Goal: Register for event/course

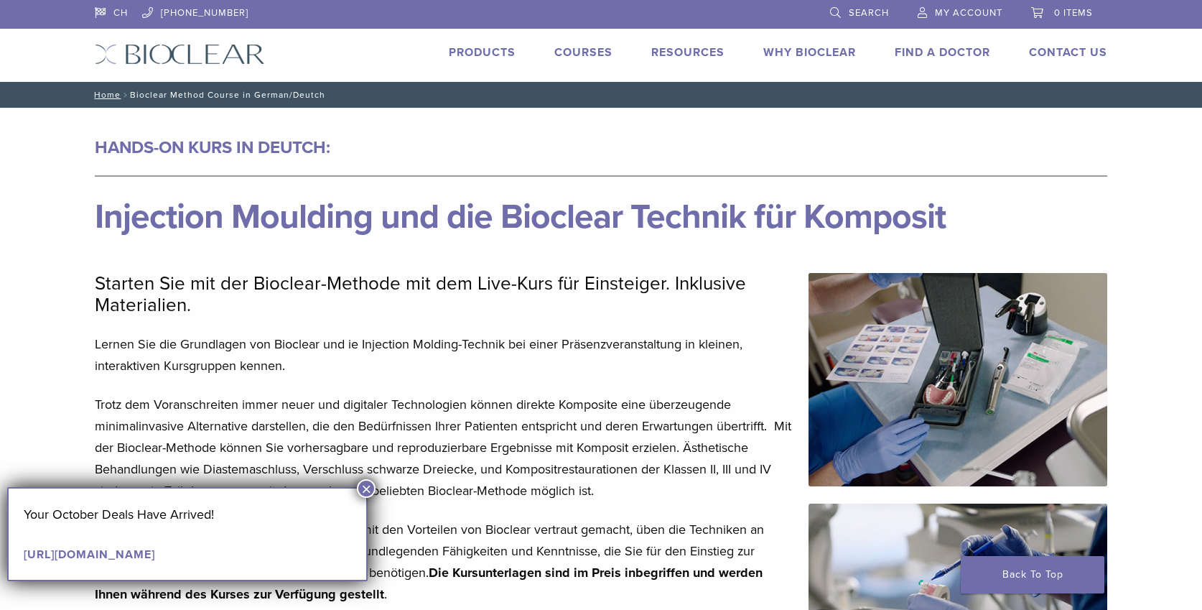
click at [371, 486] on button "×" at bounding box center [366, 488] width 19 height 19
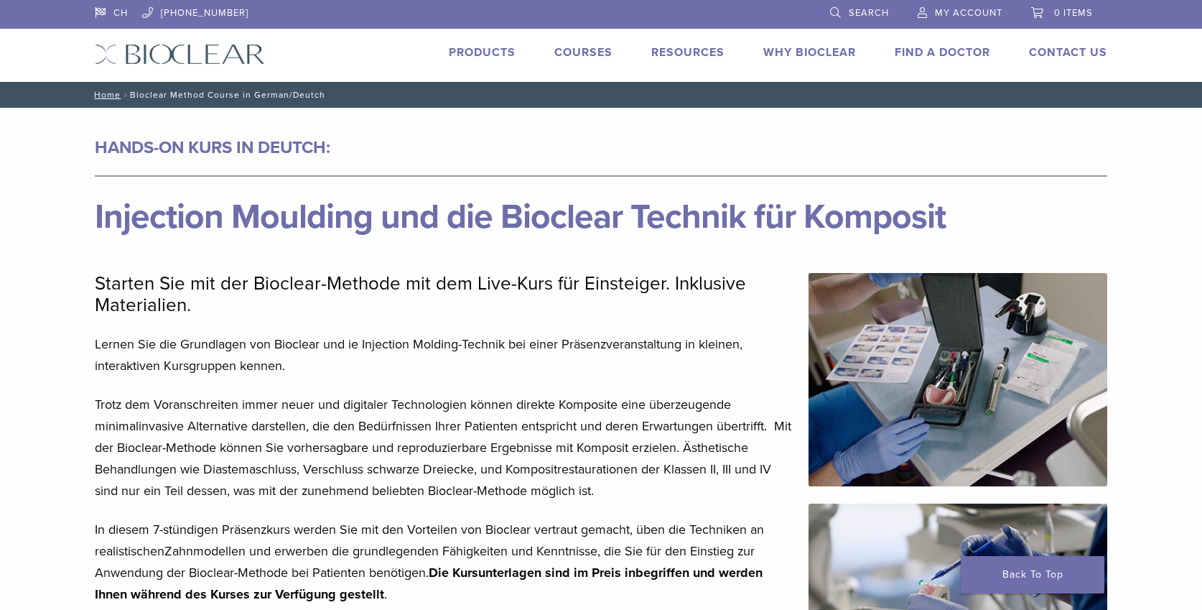
drag, startPoint x: 608, startPoint y: 65, endPoint x: 583, endPoint y: 52, distance: 28.9
click at [600, 60] on div "CH 1.855.712.5327 Search My Account 0 items Cart No products in the cart. Back …" at bounding box center [601, 41] width 1034 height 82
click at [583, 52] on link "Courses" at bounding box center [584, 52] width 58 height 14
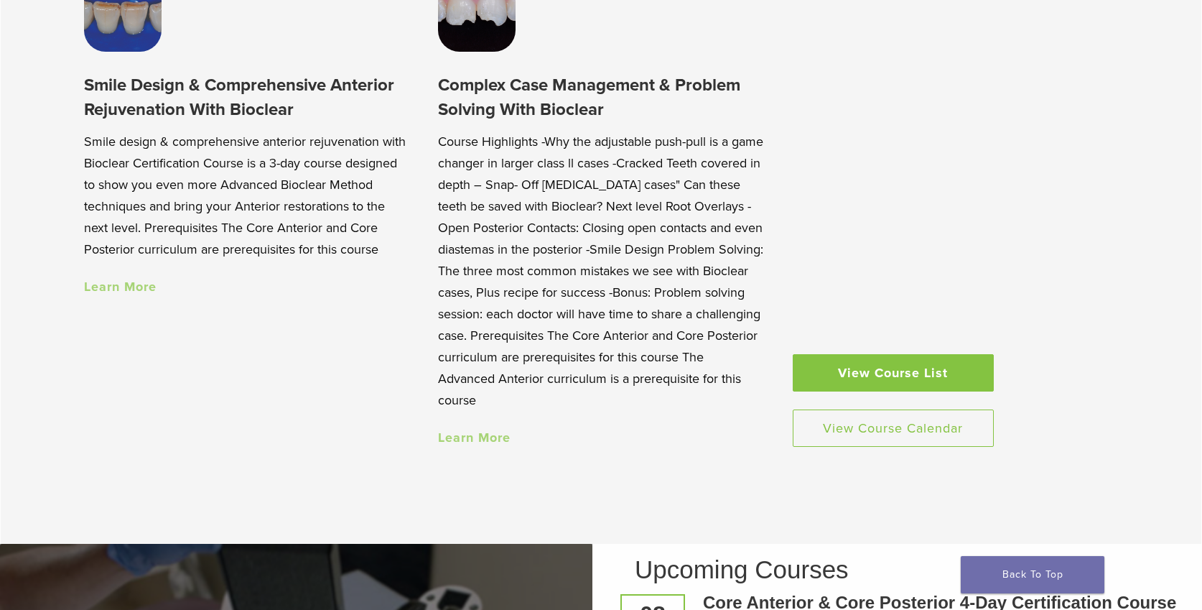
scroll to position [1539, 0]
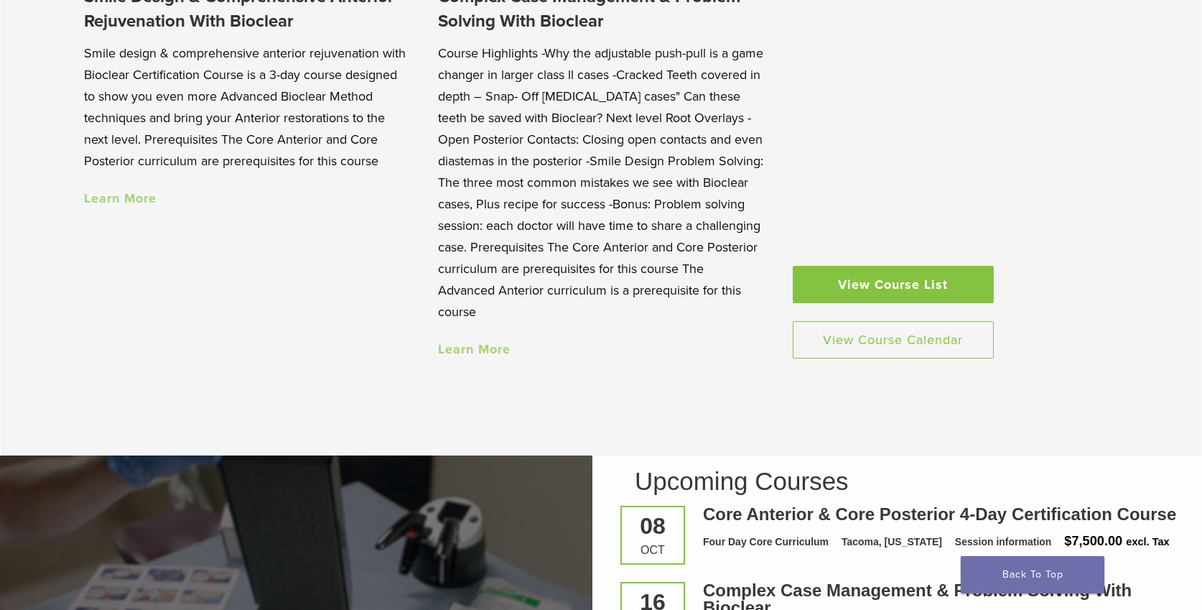
click at [850, 274] on link "View Course List" at bounding box center [893, 284] width 201 height 37
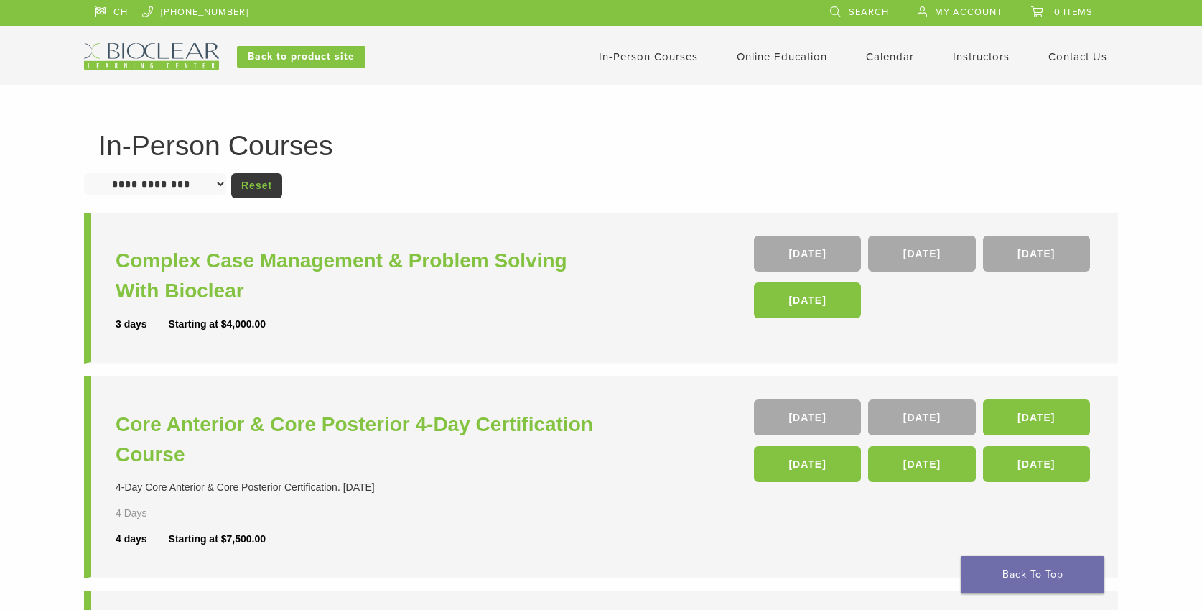
scroll to position [9, 1]
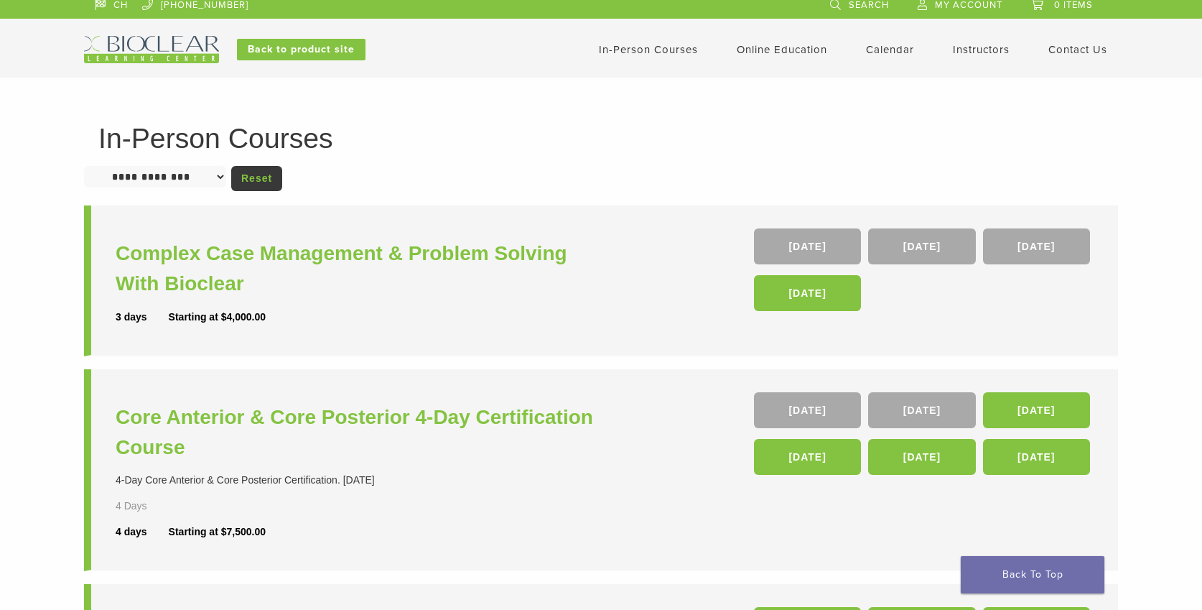
click at [654, 58] on div "In-Person Courses Online Education Interactive Self Guided Calendar Instructors…" at bounding box center [742, 49] width 774 height 27
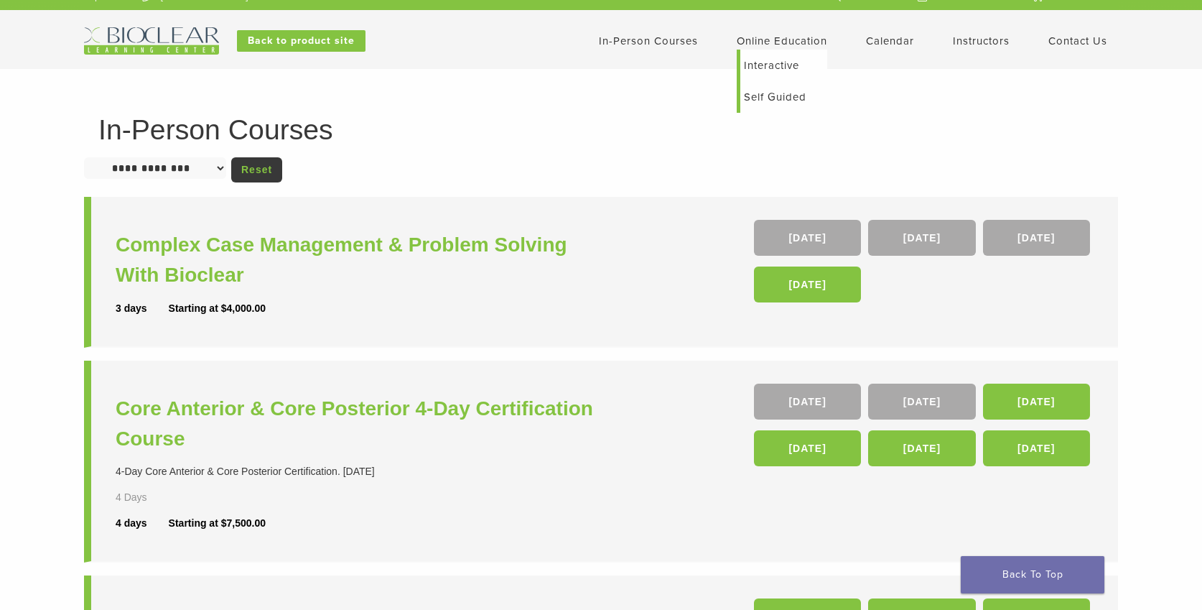
click at [780, 50] on li "Online Education Interactive Self Guided" at bounding box center [782, 40] width 91 height 17
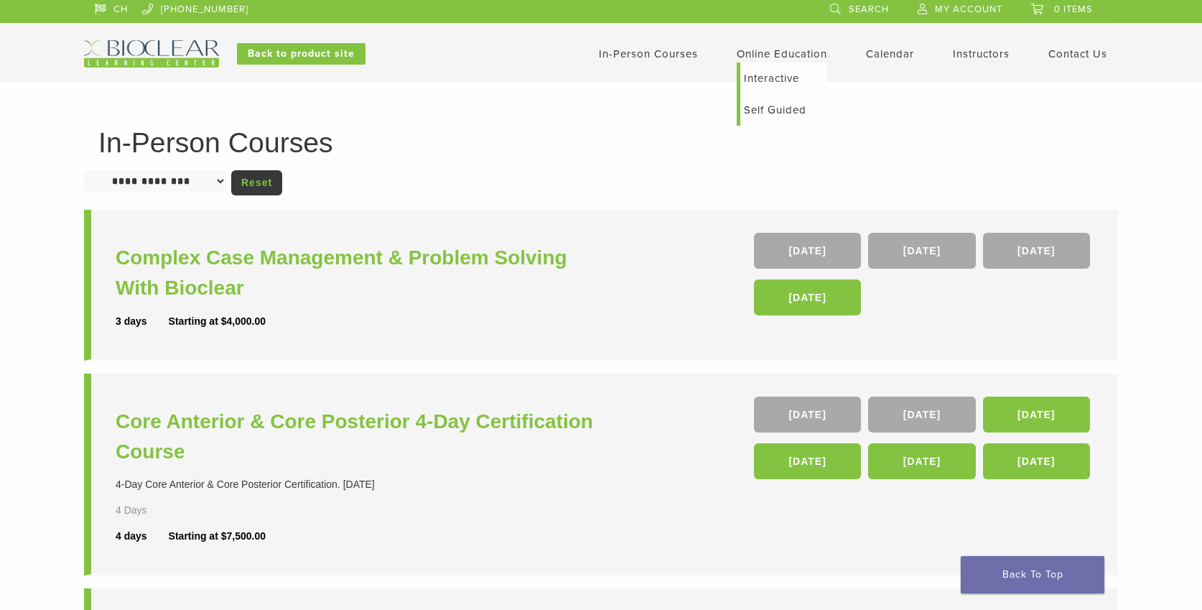
scroll to position [1, 0]
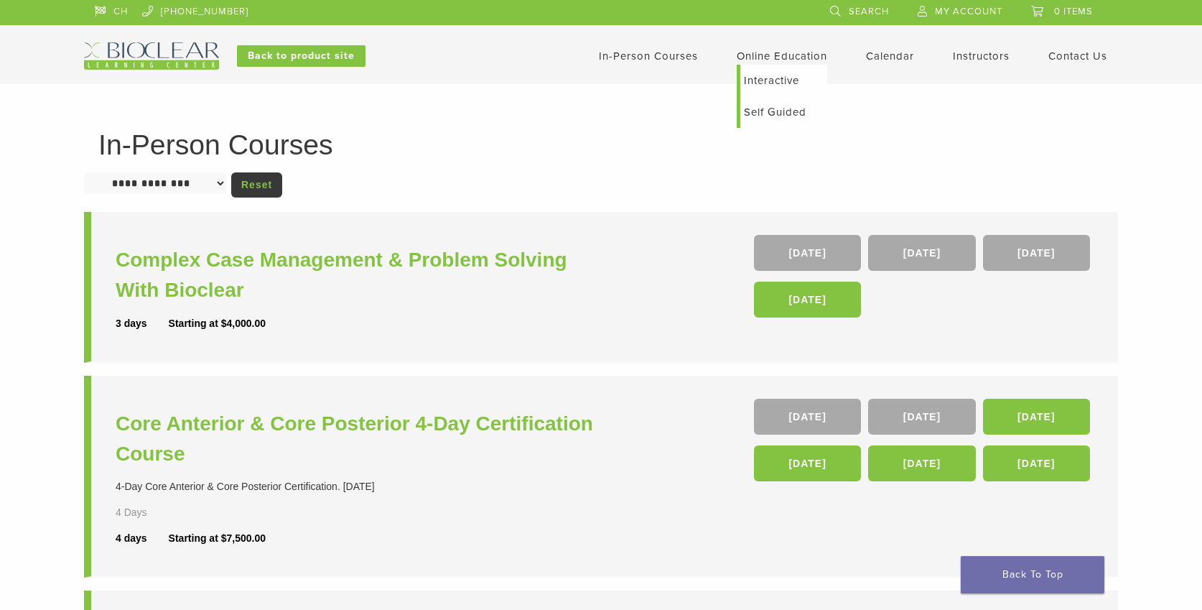
click at [767, 79] on link "Interactive" at bounding box center [784, 81] width 87 height 32
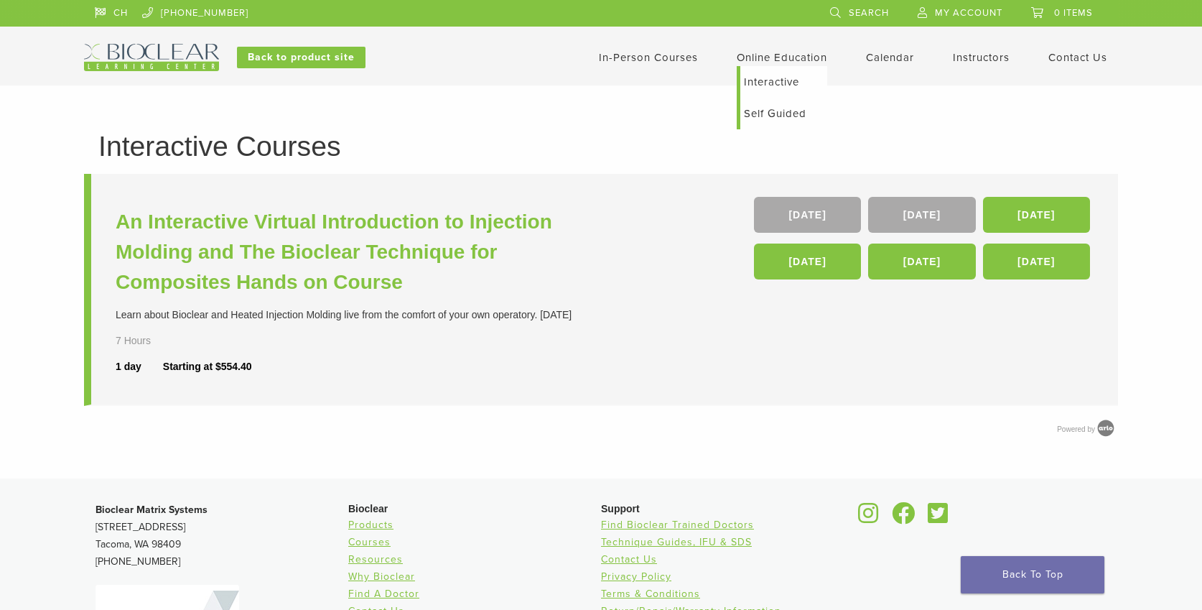
click at [768, 115] on link "Self Guided" at bounding box center [784, 114] width 87 height 32
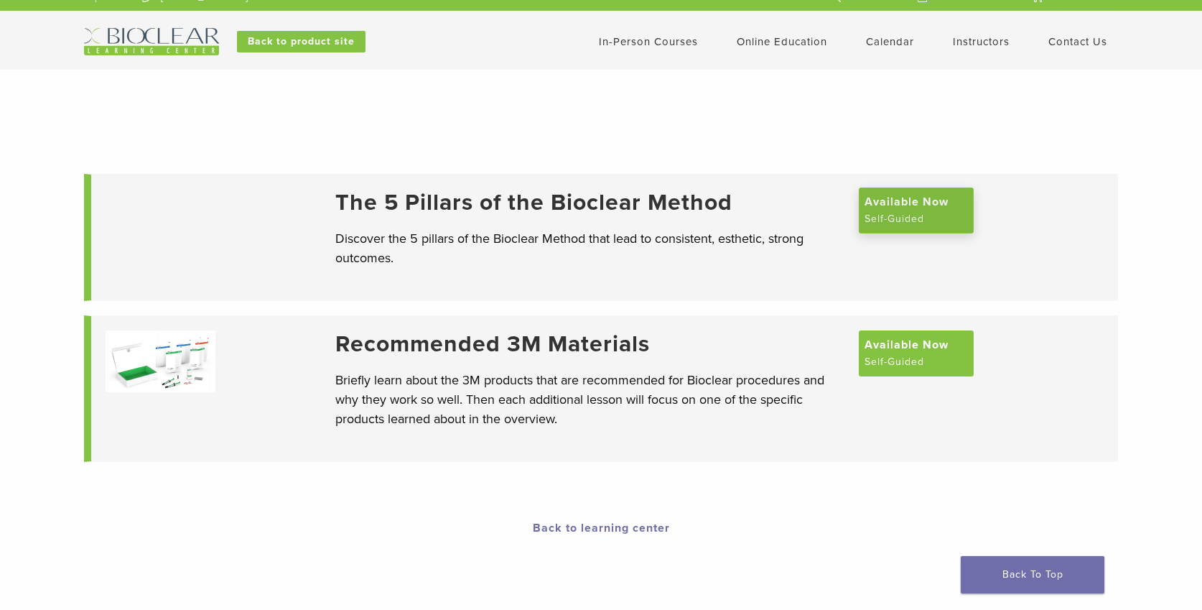
scroll to position [16, 1]
click at [917, 200] on span "Available Now" at bounding box center [907, 201] width 84 height 17
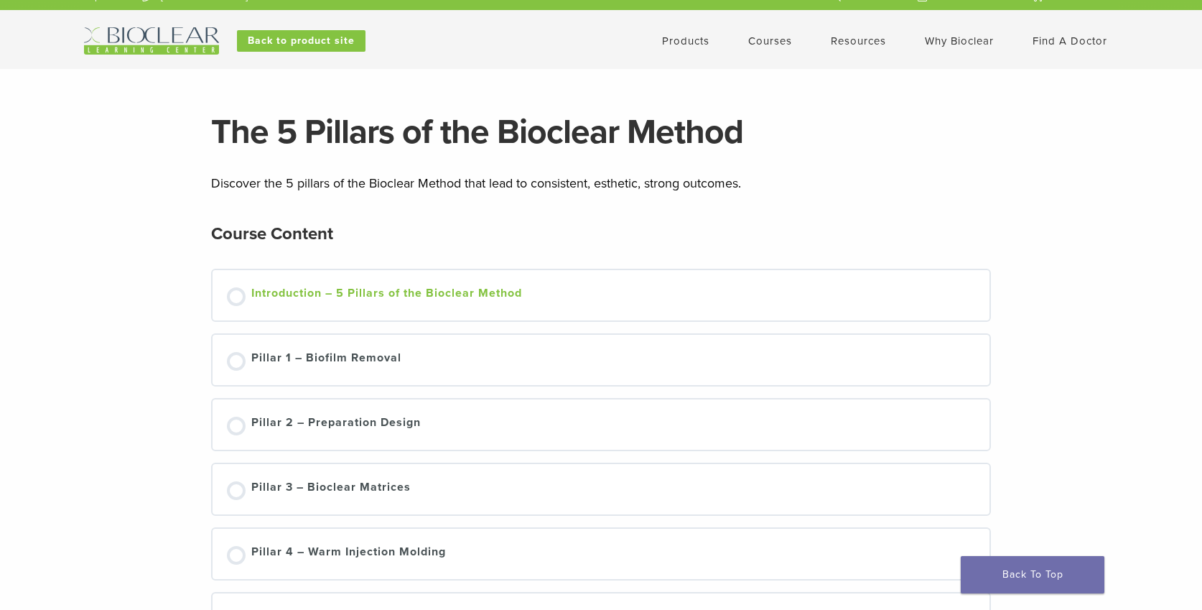
scroll to position [14, 0]
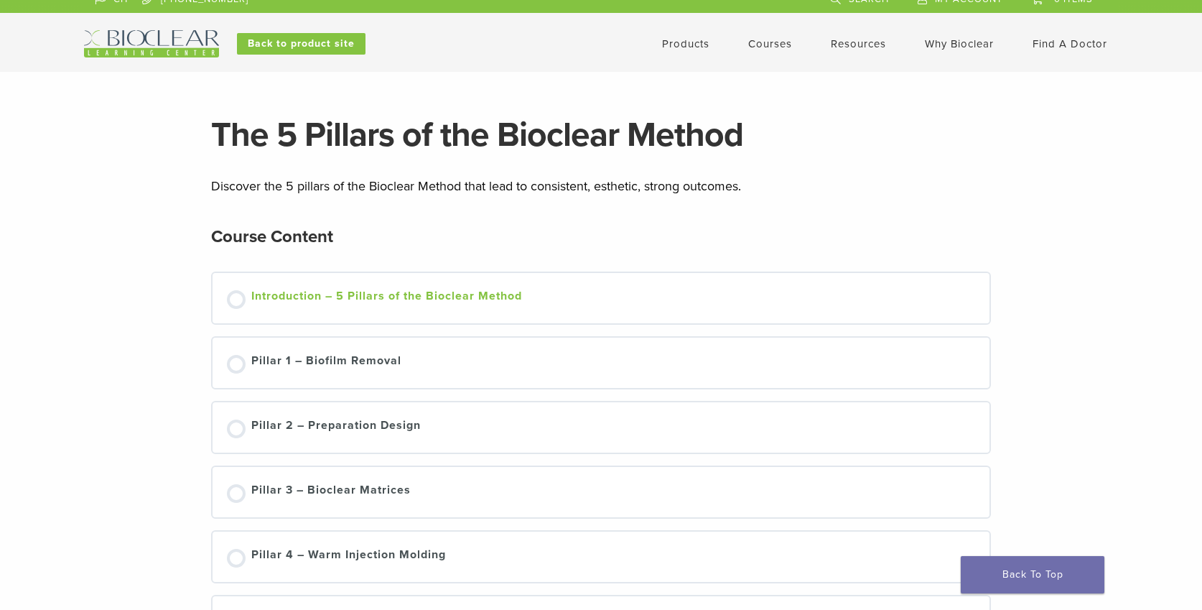
click at [390, 296] on div "Introduction – 5 Pillars of the Bioclear Method" at bounding box center [386, 298] width 271 height 22
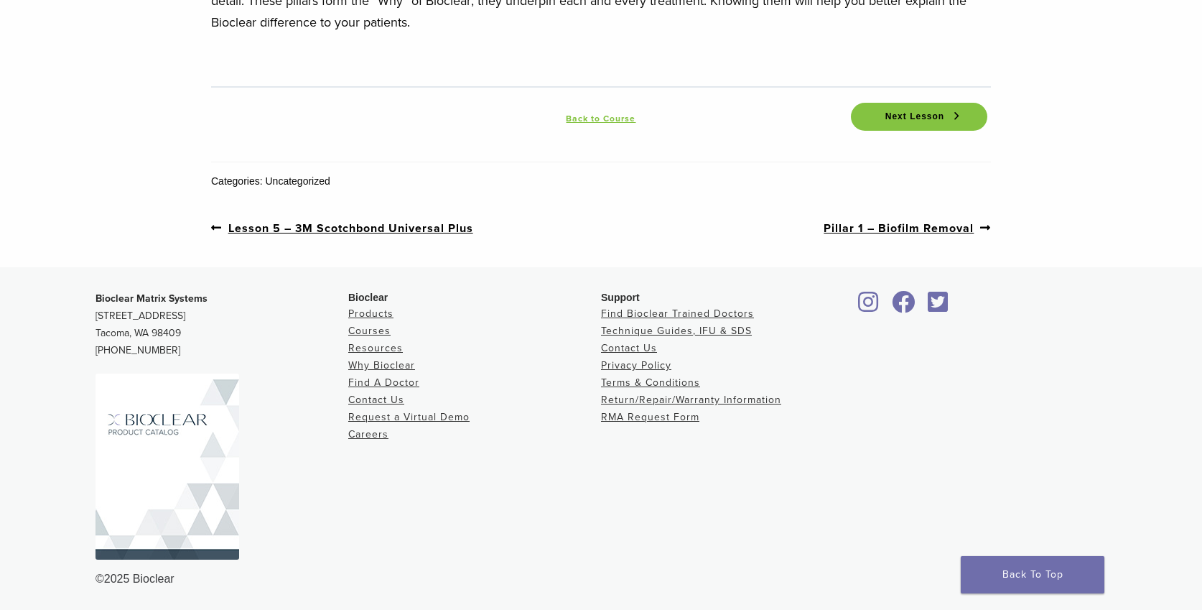
scroll to position [2262, 0]
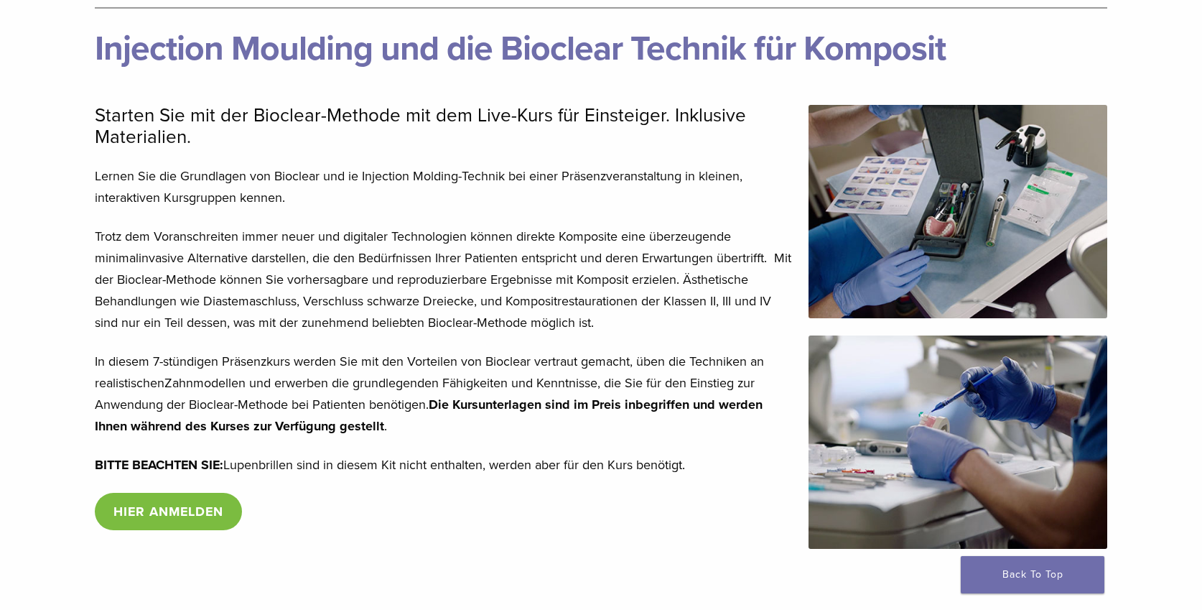
scroll to position [249, 0]
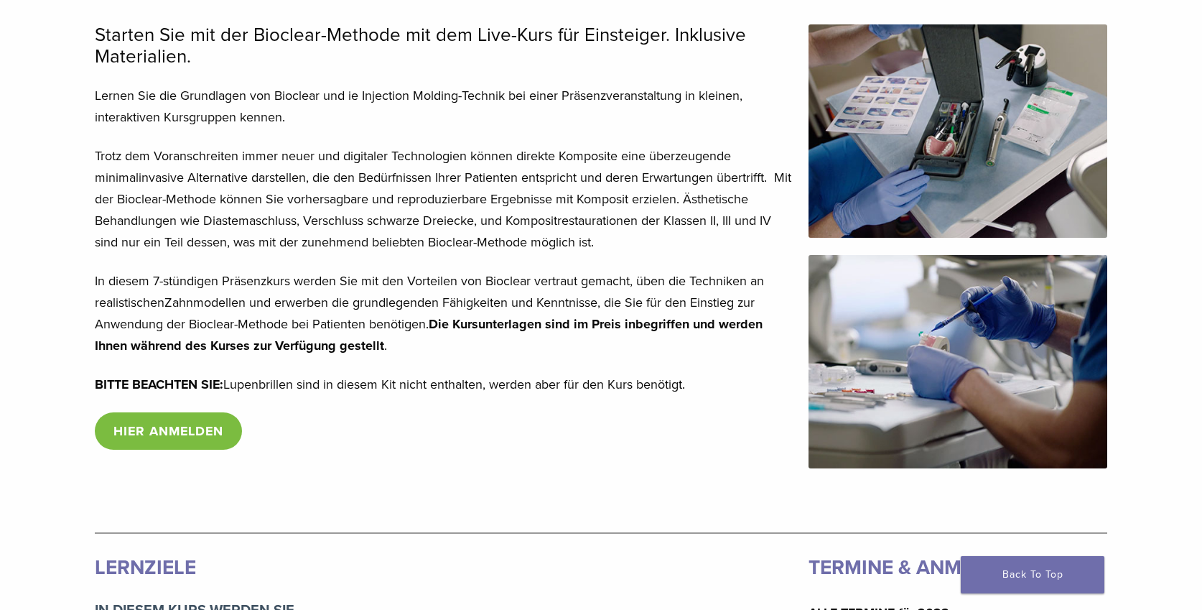
click at [210, 432] on link "HIER ANMELDEN" at bounding box center [168, 430] width 147 height 37
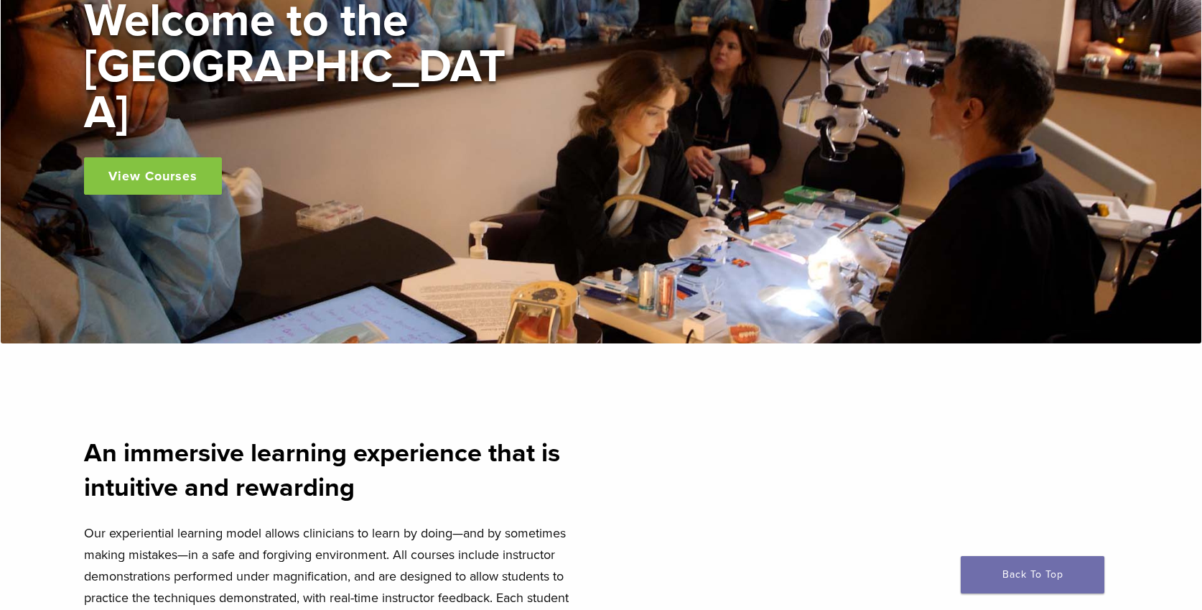
scroll to position [317, 0]
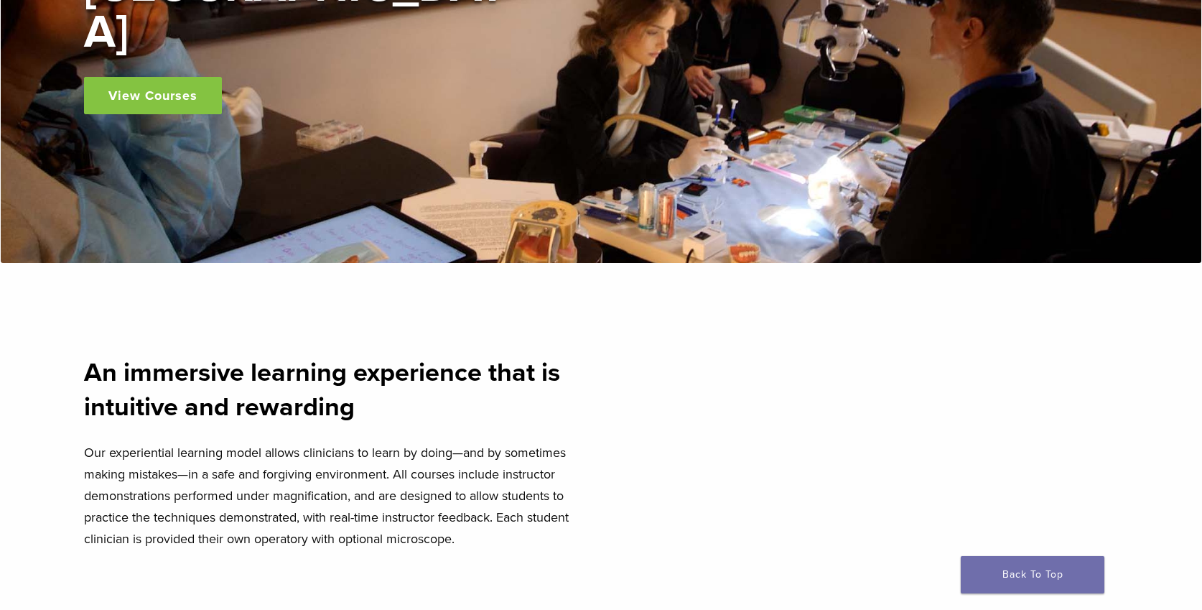
click at [180, 77] on link "View Courses" at bounding box center [153, 95] width 138 height 37
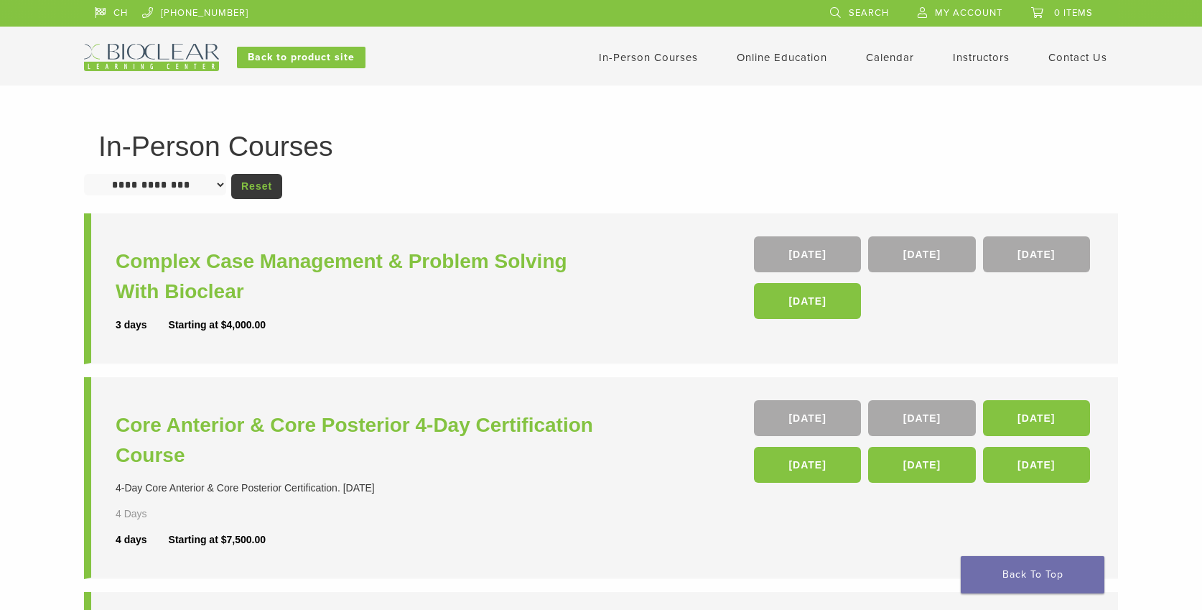
scroll to position [4, 0]
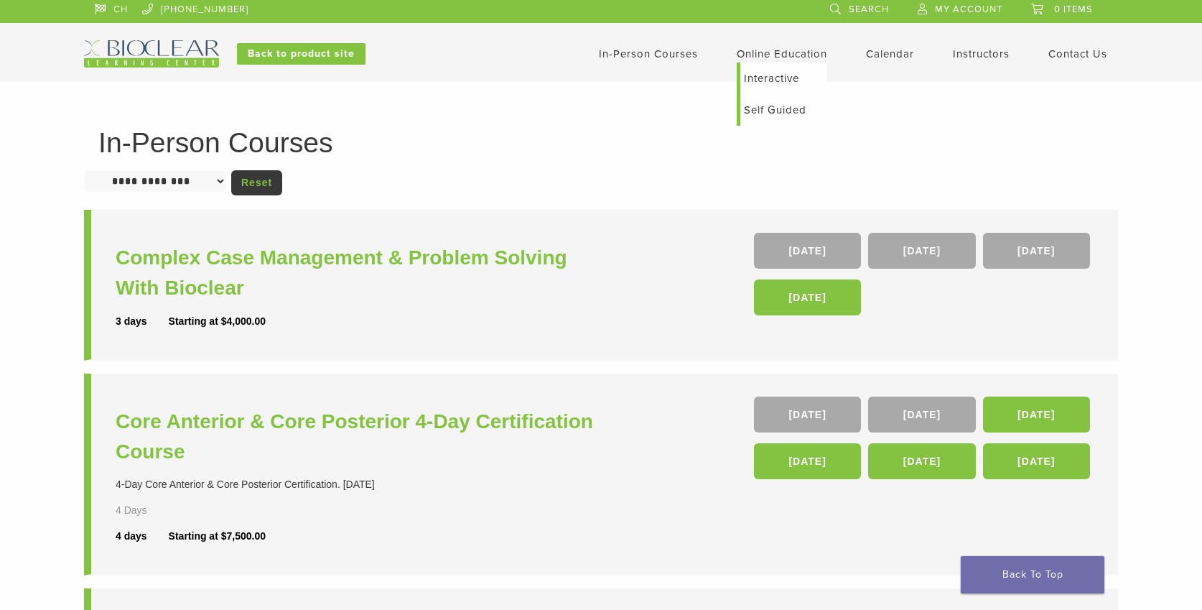
click at [776, 74] on link "Interactive" at bounding box center [784, 78] width 87 height 32
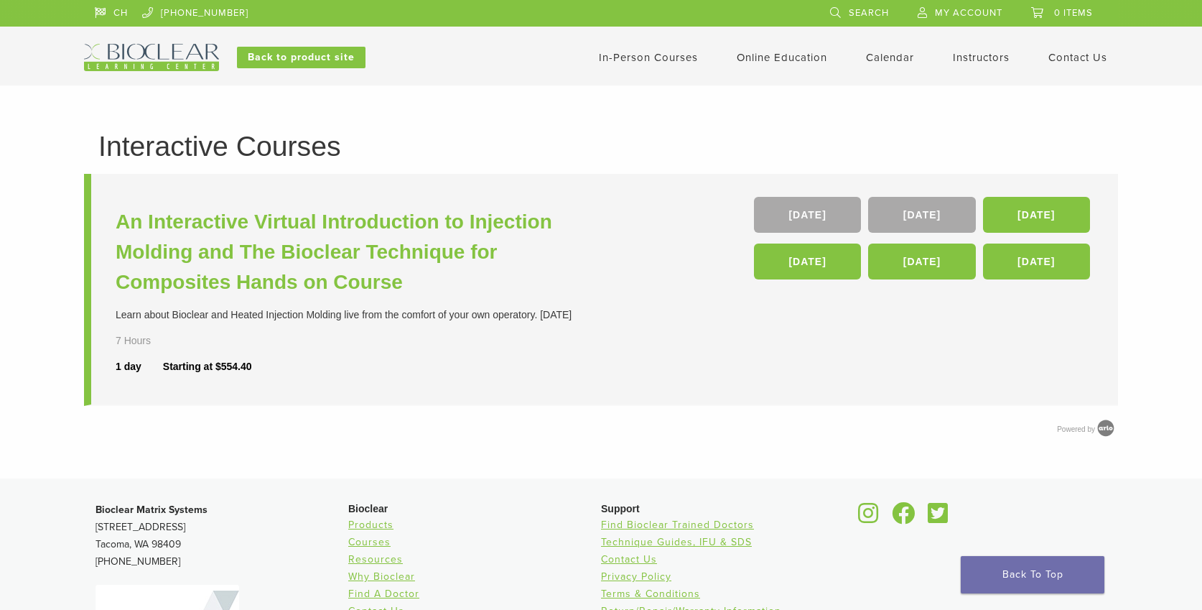
click at [893, 56] on link "Calendar" at bounding box center [890, 57] width 48 height 13
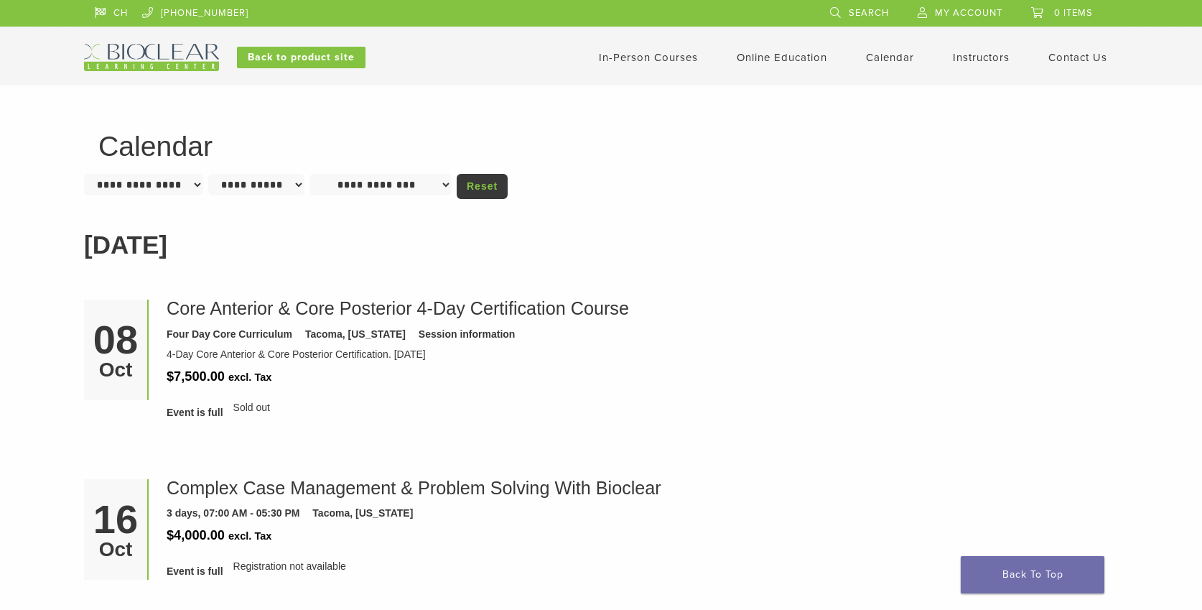
scroll to position [6, 0]
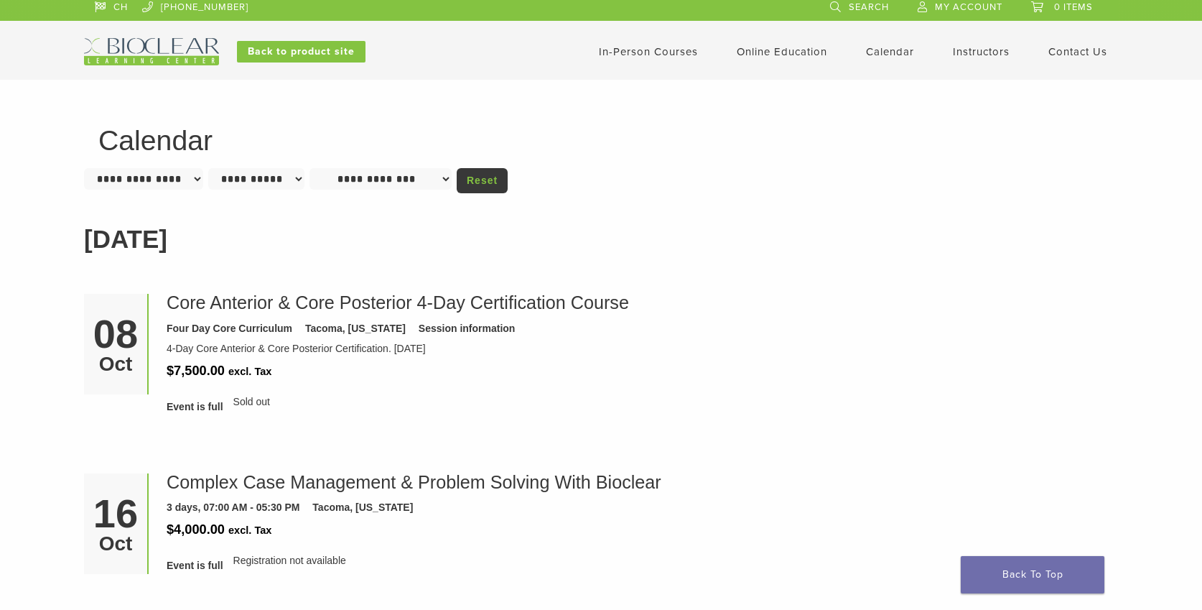
click at [645, 51] on link "In-Person Courses" at bounding box center [648, 51] width 99 height 13
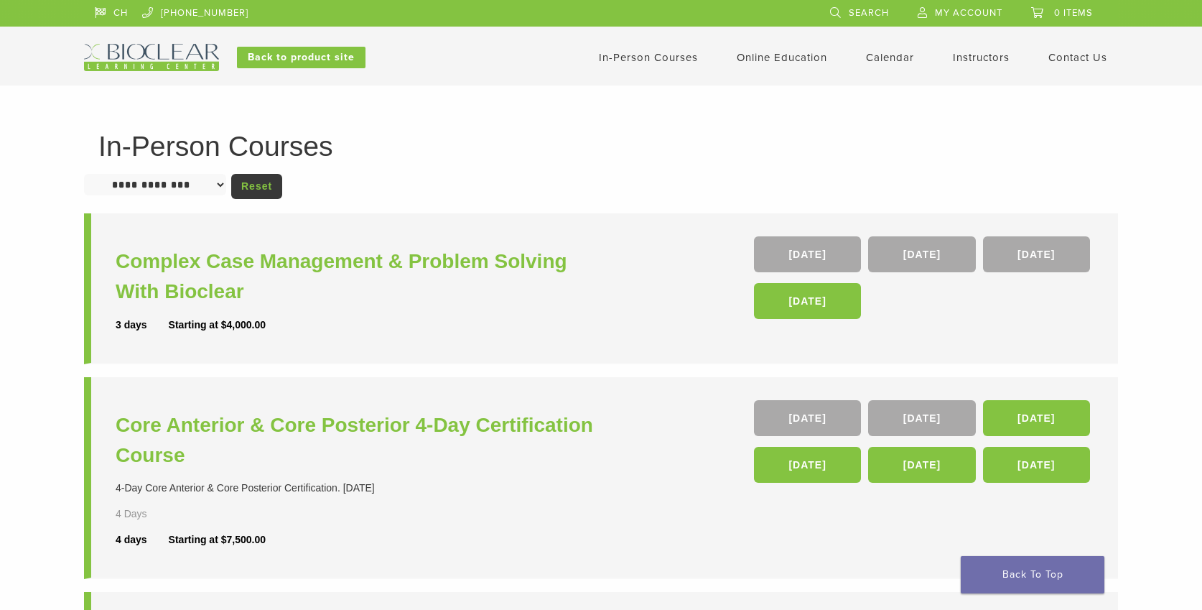
scroll to position [4, 0]
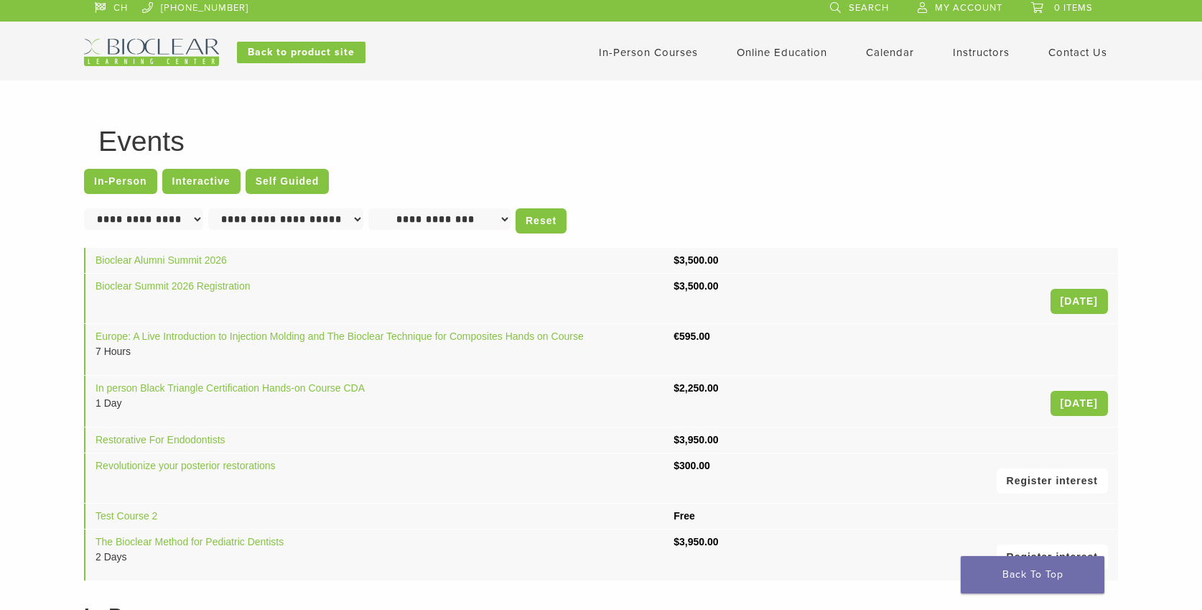
scroll to position [5, 0]
